Goal: Task Accomplishment & Management: Manage account settings

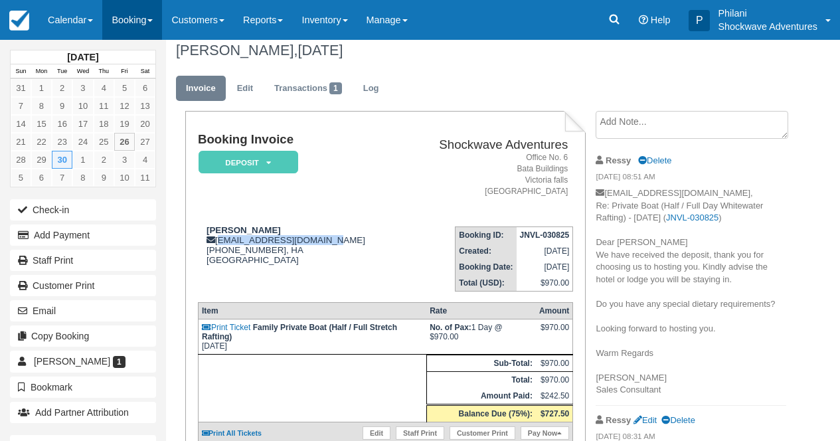
scroll to position [11, 0]
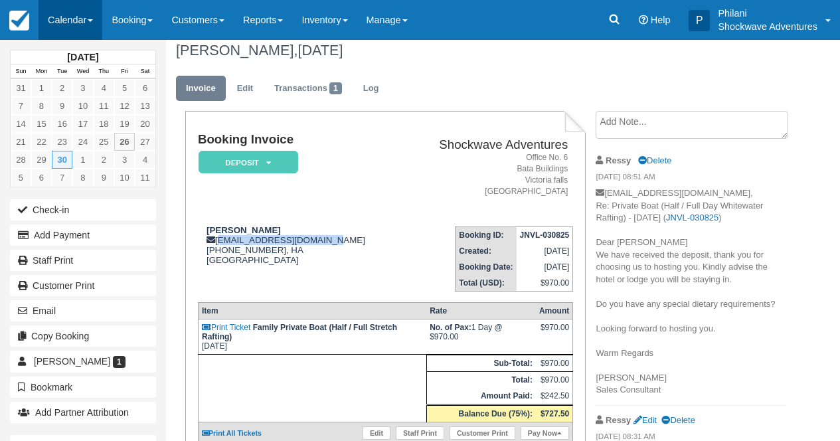
click at [67, 24] on link "Calendar" at bounding box center [71, 20] width 64 height 40
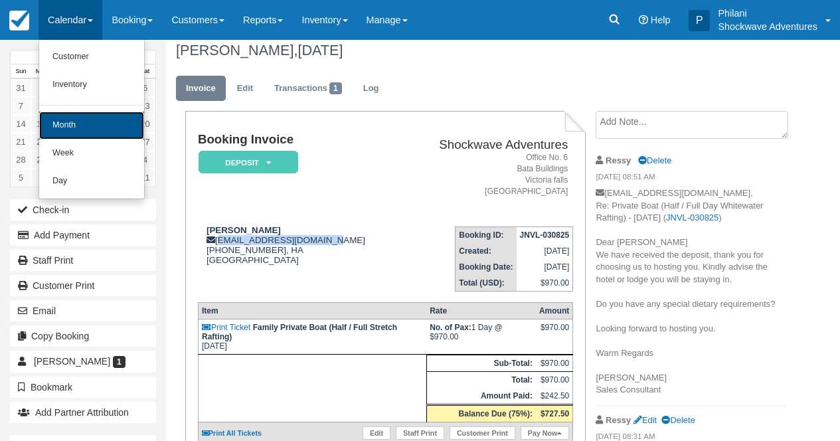
click at [68, 114] on link "Month" at bounding box center [91, 126] width 105 height 28
click at [68, 114] on link "9" at bounding box center [62, 106] width 21 height 18
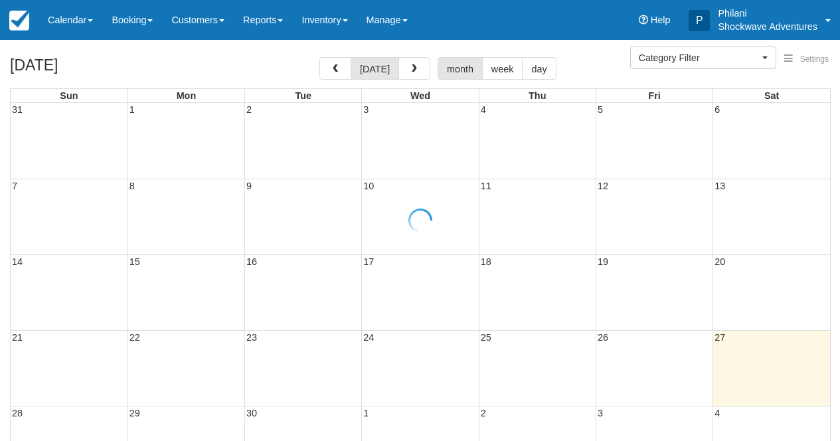
select select
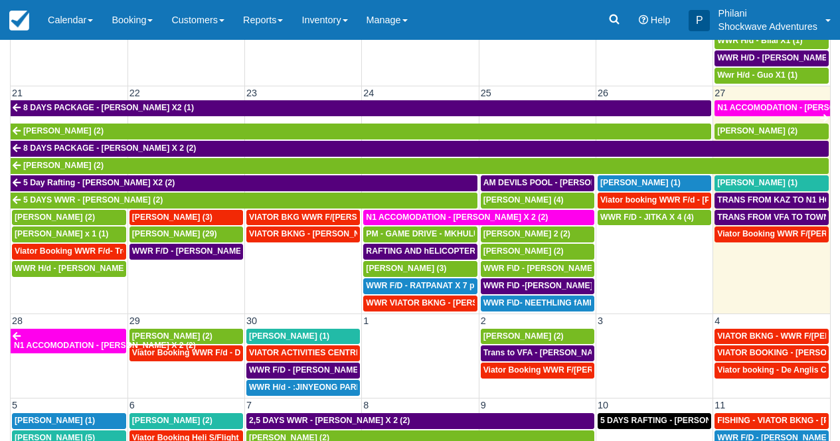
scroll to position [137, 0]
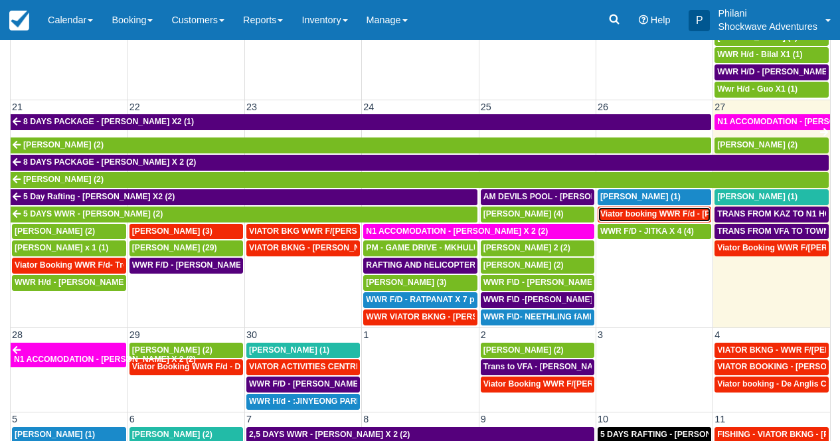
click at [670, 216] on span "Viator booking WWR F/d - [PERSON_NAME] 3 (3)" at bounding box center [694, 213] width 189 height 9
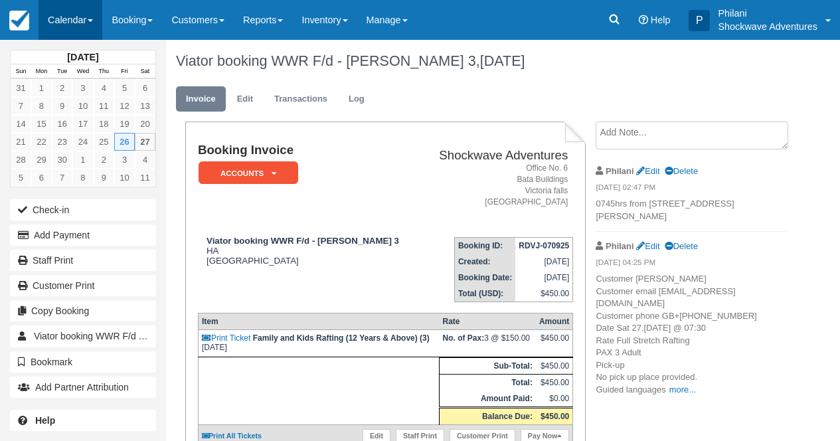
click at [69, 9] on link "Calendar" at bounding box center [71, 20] width 64 height 40
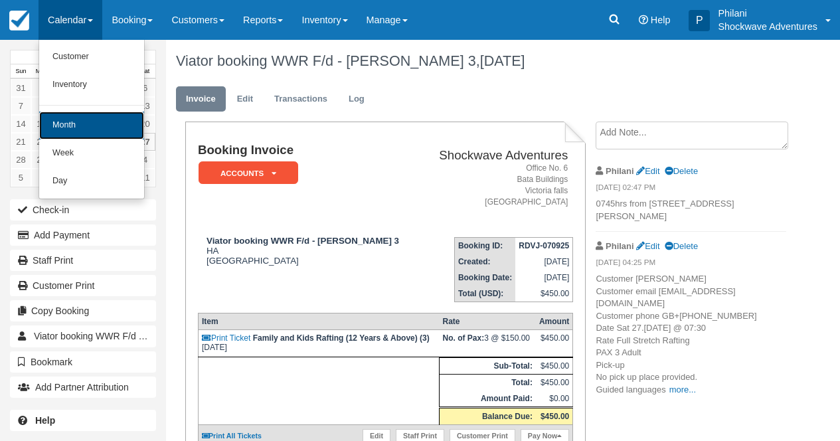
click at [97, 123] on link "Month" at bounding box center [91, 126] width 105 height 28
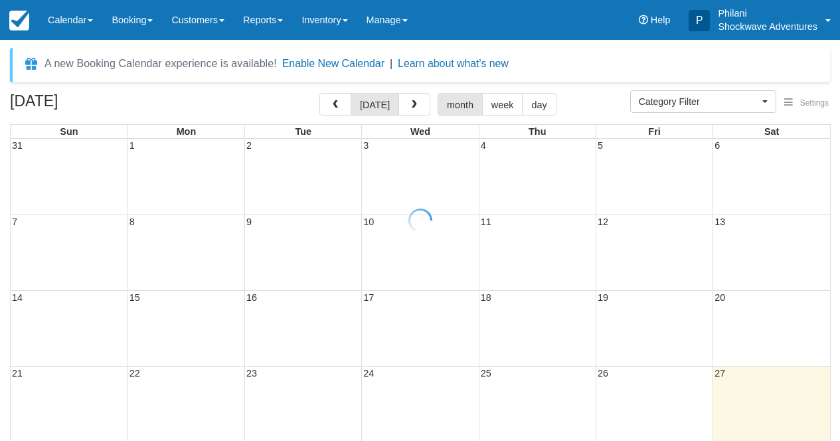
select select
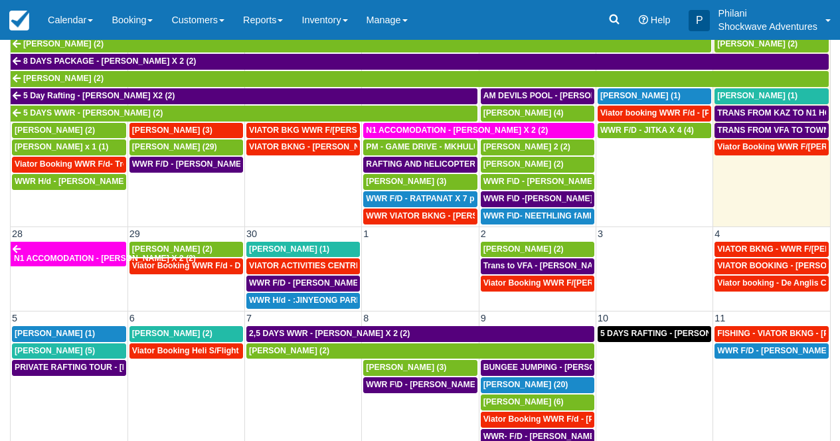
scroll to position [158, 0]
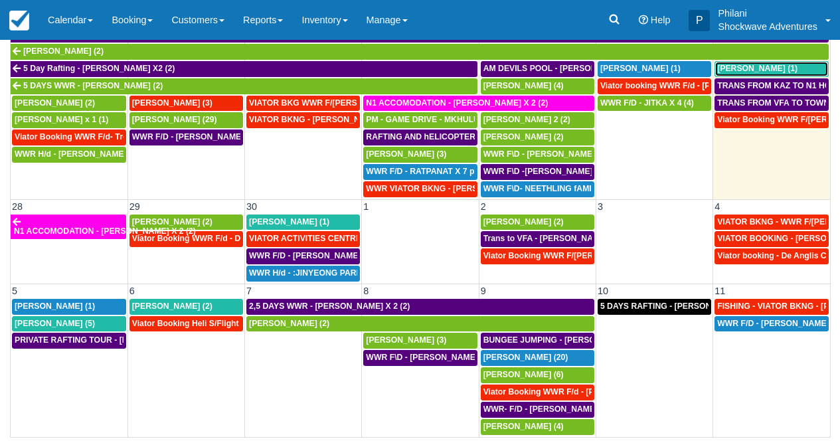
click at [775, 75] on link "Sara ahmed (1)" at bounding box center [771, 69] width 114 height 16
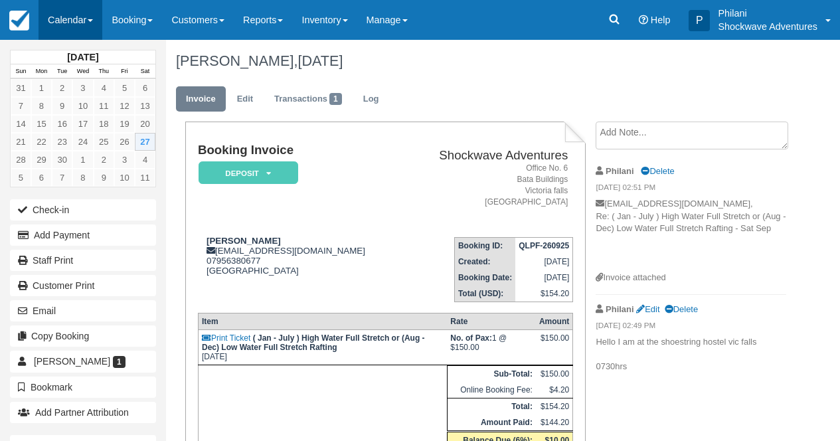
click at [76, 16] on link "Calendar" at bounding box center [71, 20] width 64 height 40
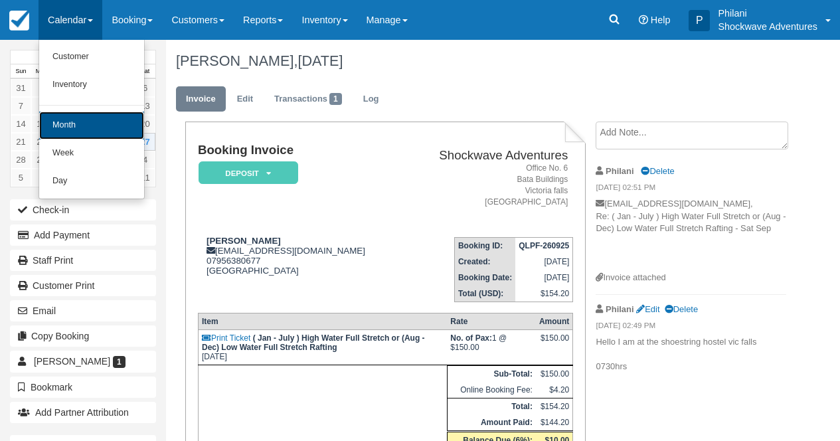
click at [102, 123] on link "Month" at bounding box center [91, 126] width 105 height 28
click at [102, 123] on link "18" at bounding box center [104, 124] width 21 height 18
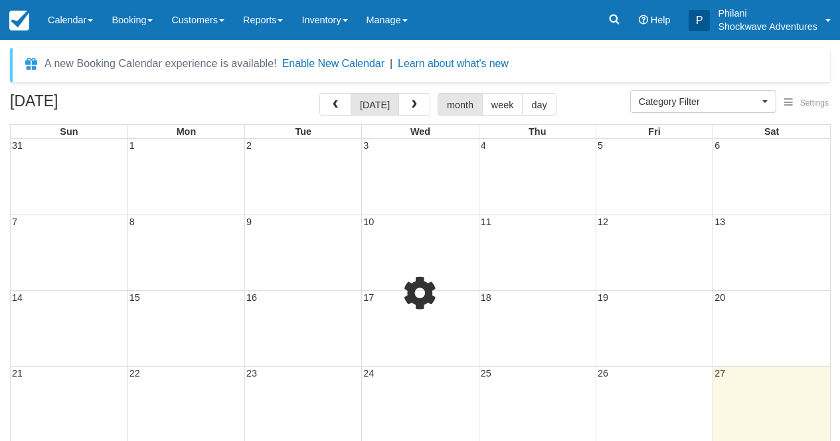
select select
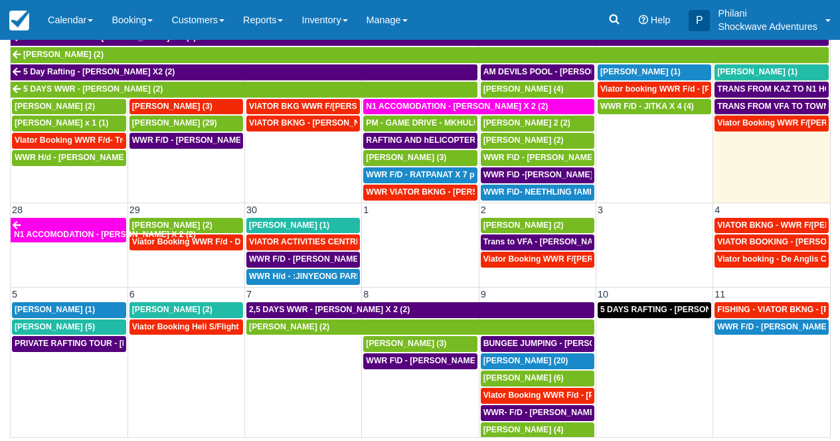
scroll to position [649, 0]
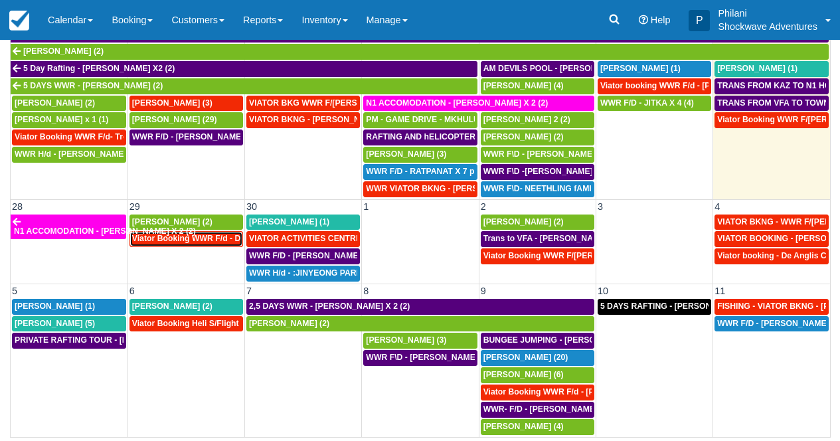
click at [218, 239] on span "Viator Booking WWR F/d - Duty [PERSON_NAME] 2 (2)" at bounding box center [237, 238] width 210 height 9
click at [218, 239] on span "Viator Booking WWR F/d - Duty Sarah X 2 (2)" at bounding box center [237, 238] width 210 height 9
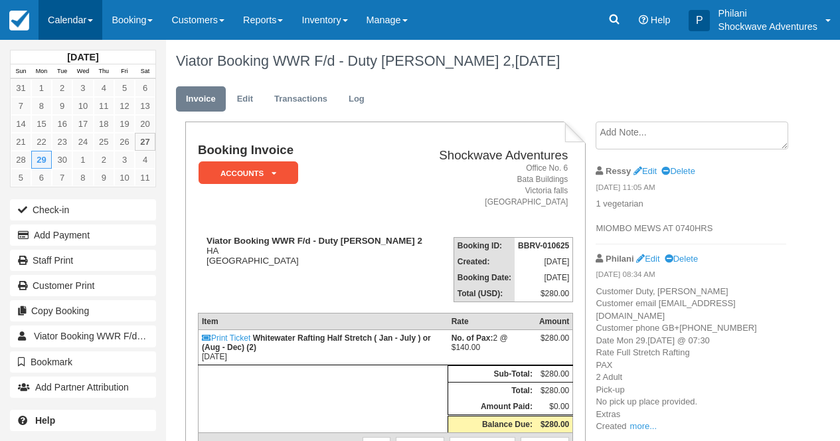
click at [70, 7] on link "Calendar" at bounding box center [71, 20] width 64 height 40
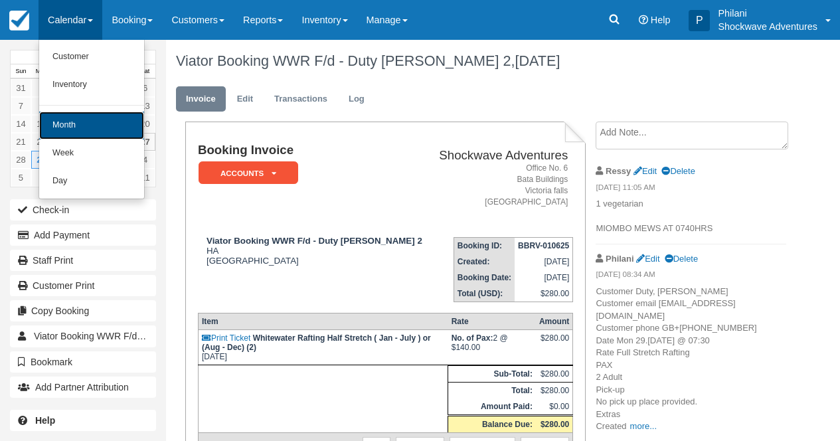
click at [112, 123] on link "Month" at bounding box center [91, 126] width 105 height 28
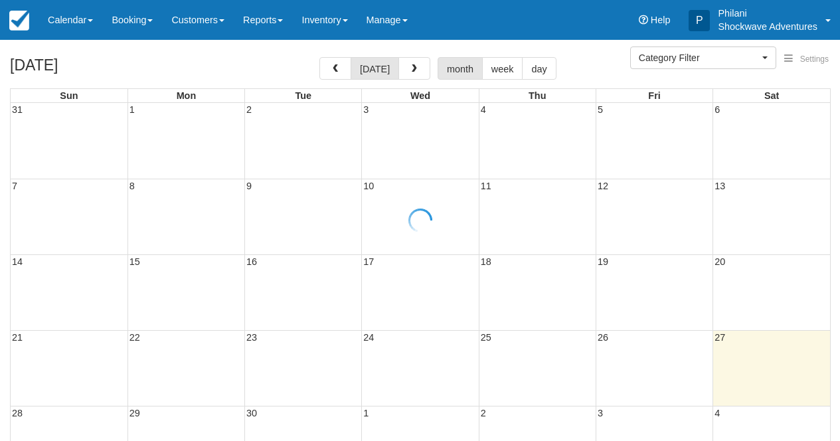
select select
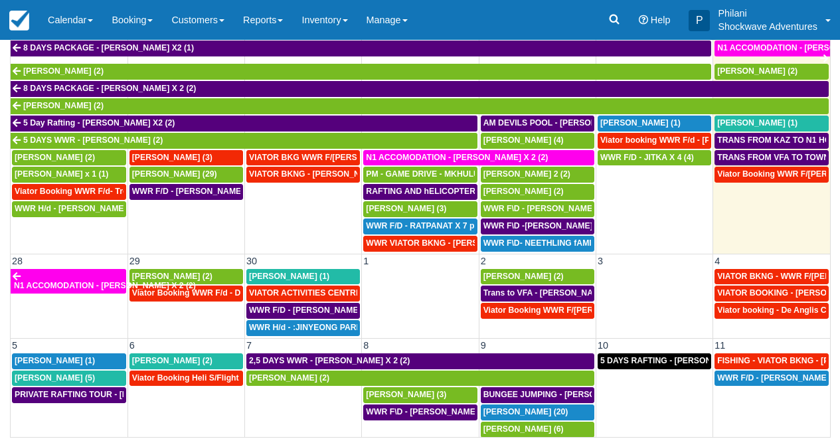
scroll to position [589, 0]
